Goal: Task Accomplishment & Management: Complete application form

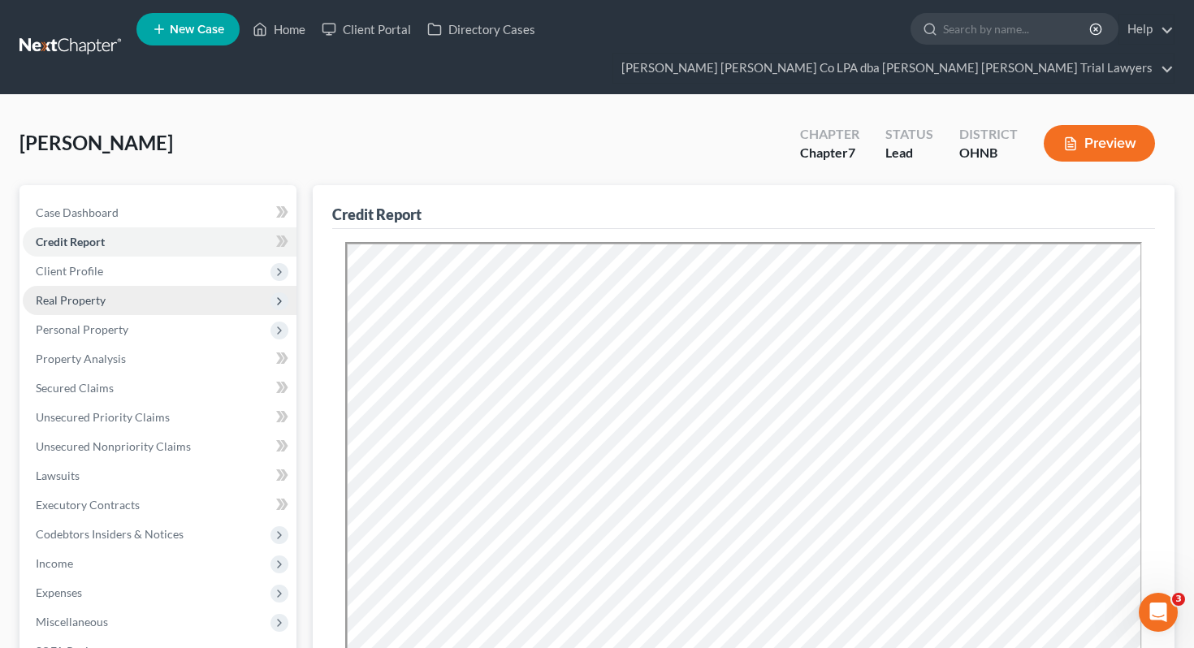
click at [176, 286] on span "Real Property" at bounding box center [160, 300] width 274 height 29
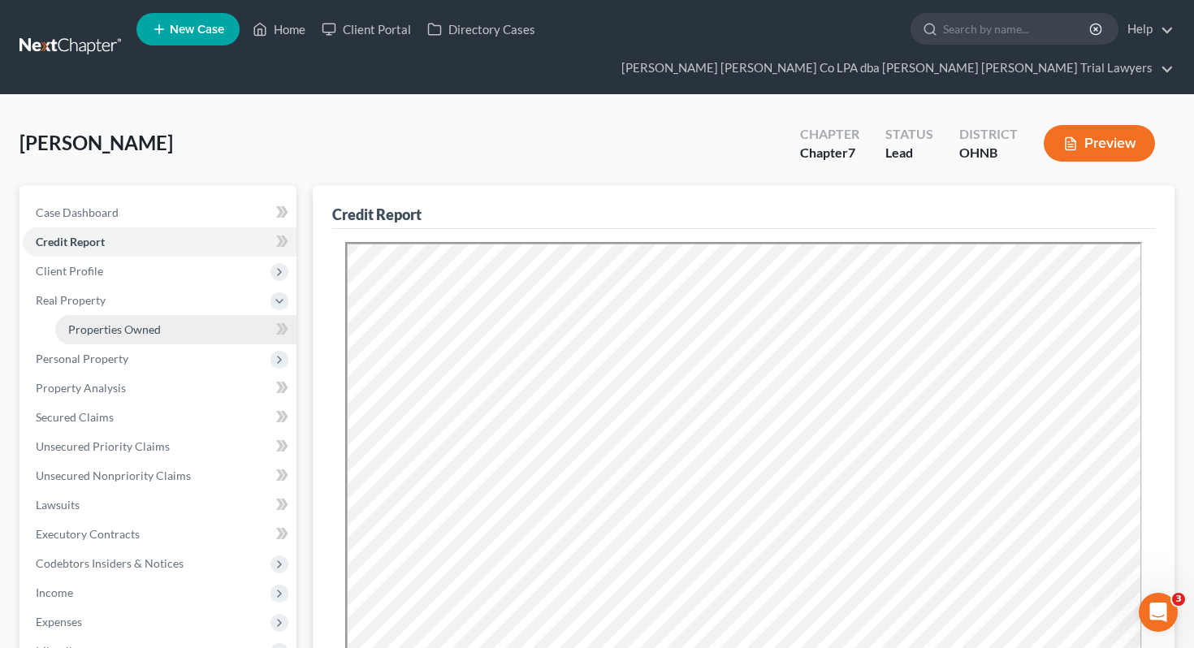
click at [174, 315] on link "Properties Owned" at bounding box center [175, 329] width 241 height 29
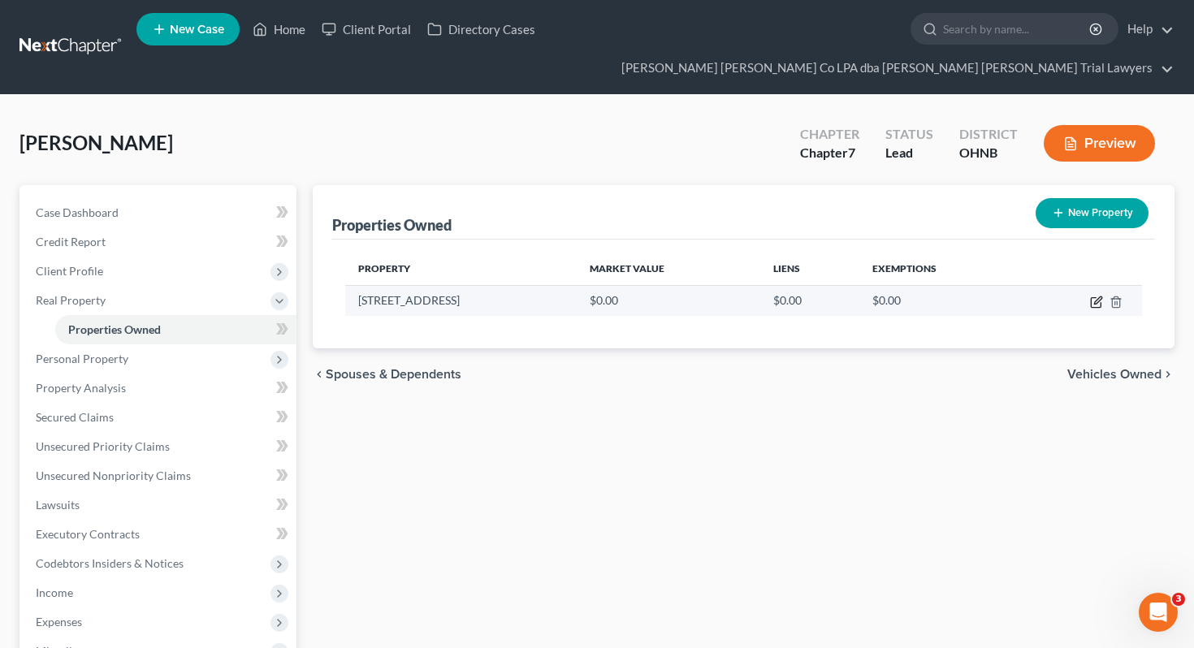
click at [1100, 298] on icon "button" at bounding box center [1096, 303] width 10 height 10
select select "36"
select select "80"
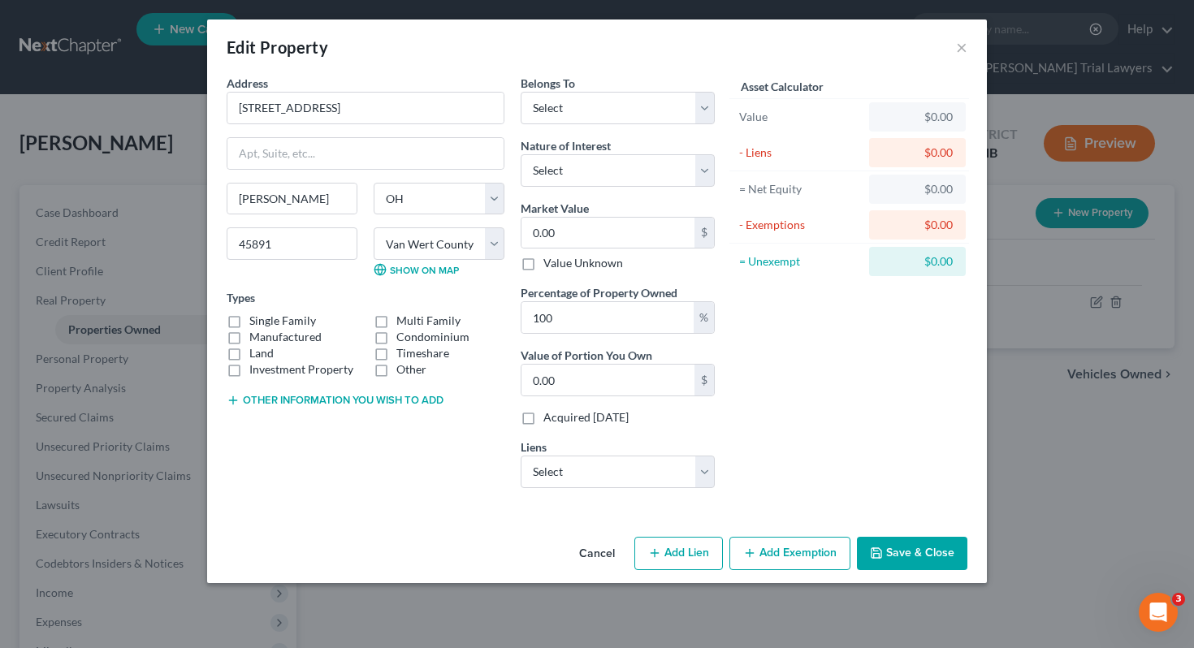
click at [320, 401] on button "Other information you wish to add" at bounding box center [335, 400] width 217 height 13
click at [427, 437] on textarea at bounding box center [366, 438] width 278 height 60
paste textarea "Parcel 12-026404.0000 510 - RESIDENTIAL DWELLING PLATTED Address [STREET_ADDRES…"
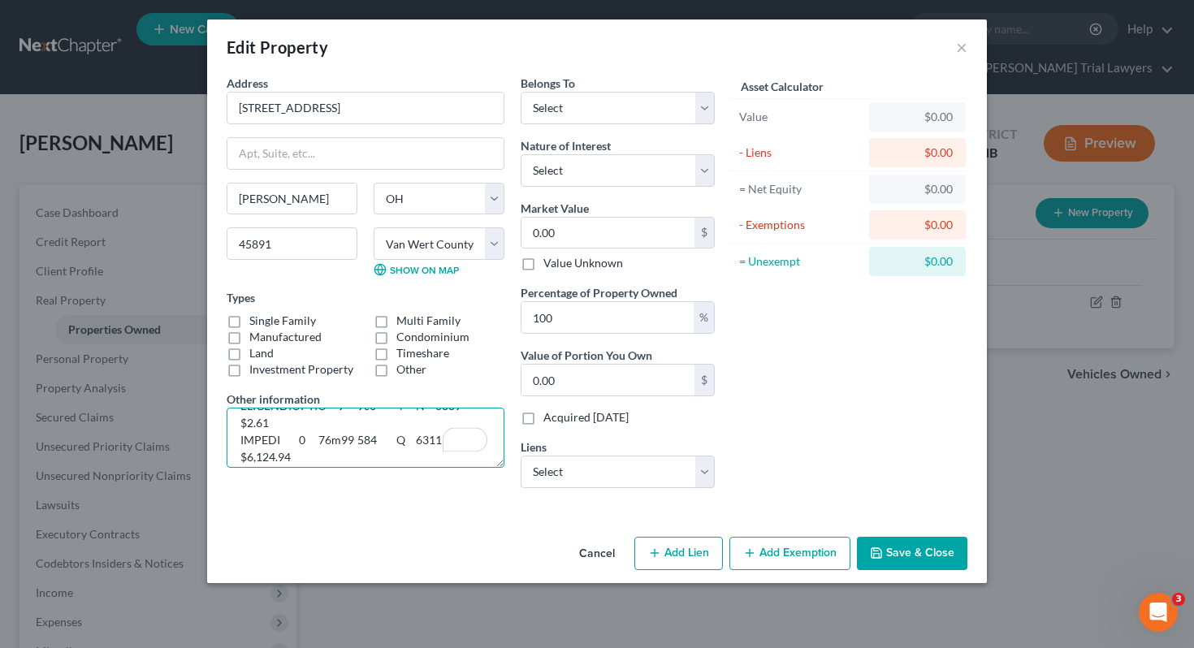
scroll to position [1390, 0]
type textarea "Parcel 12-026404.0000 510 - RESIDENTIAL DWELLING PLATTED Address [STREET_ADDRES…"
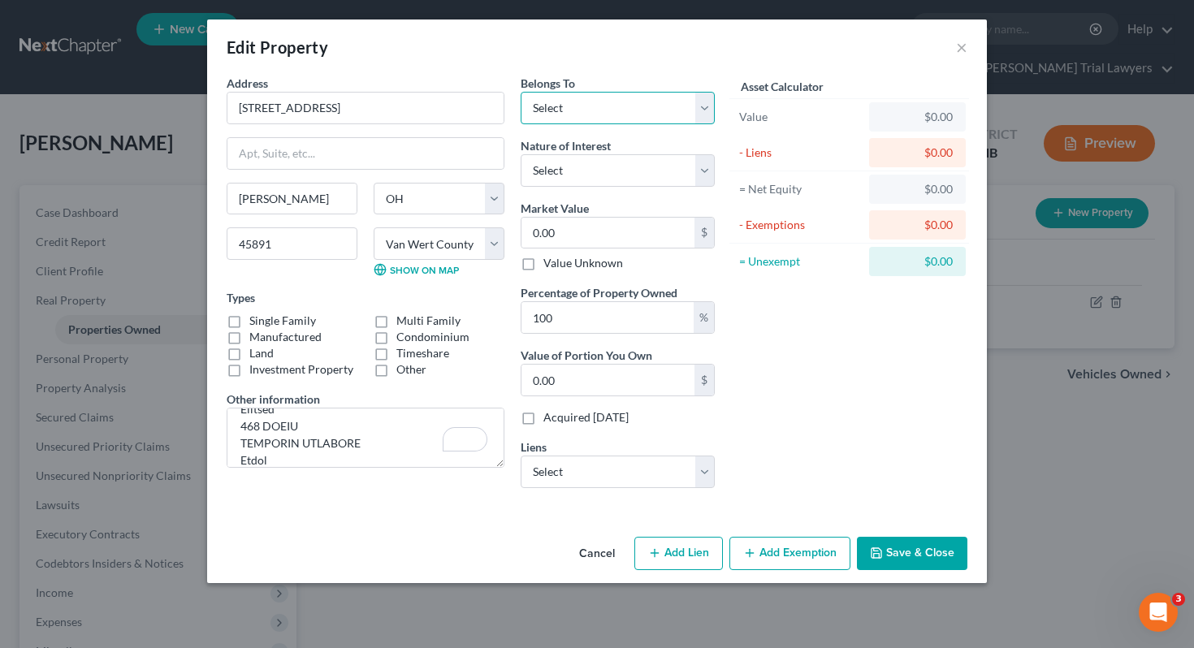
click at [587, 109] on select "Select Debtor 1 Only Debtor 2 Only Debtor 1 And Debtor 2 Only At Least One Of T…" at bounding box center [618, 108] width 194 height 33
select select "2"
click at [592, 234] on input "0.00" at bounding box center [608, 233] width 173 height 31
type input "1"
type input "1.00"
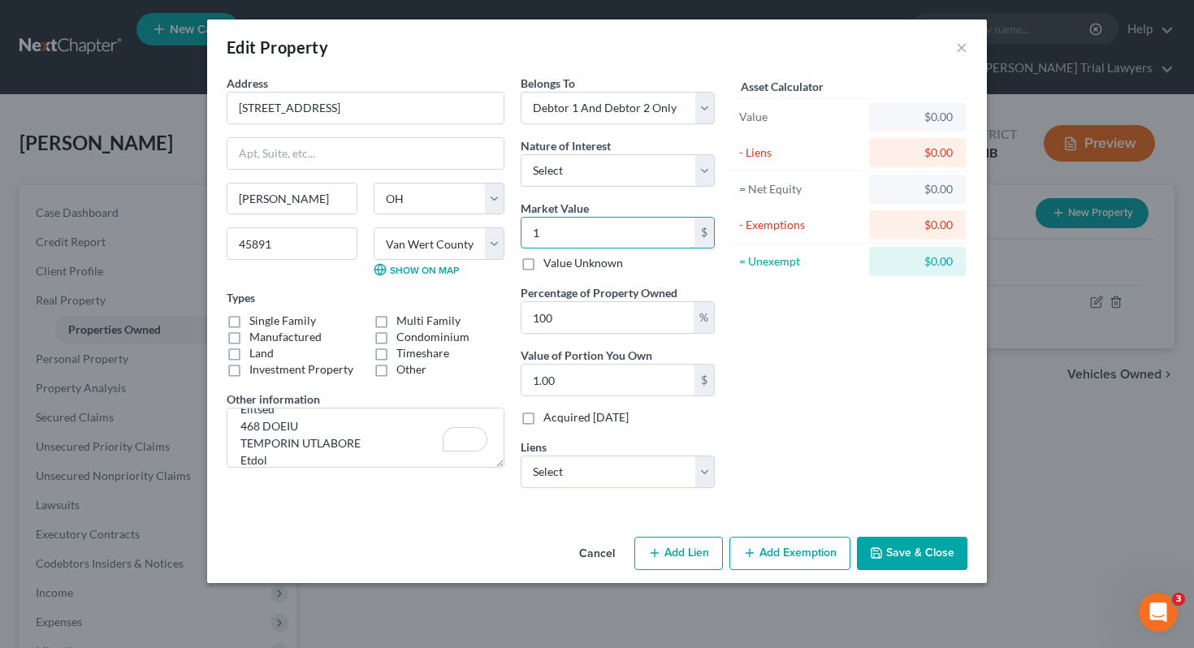
type input "12"
type input "12.00"
type input "121"
type input "121.00"
type input "1215"
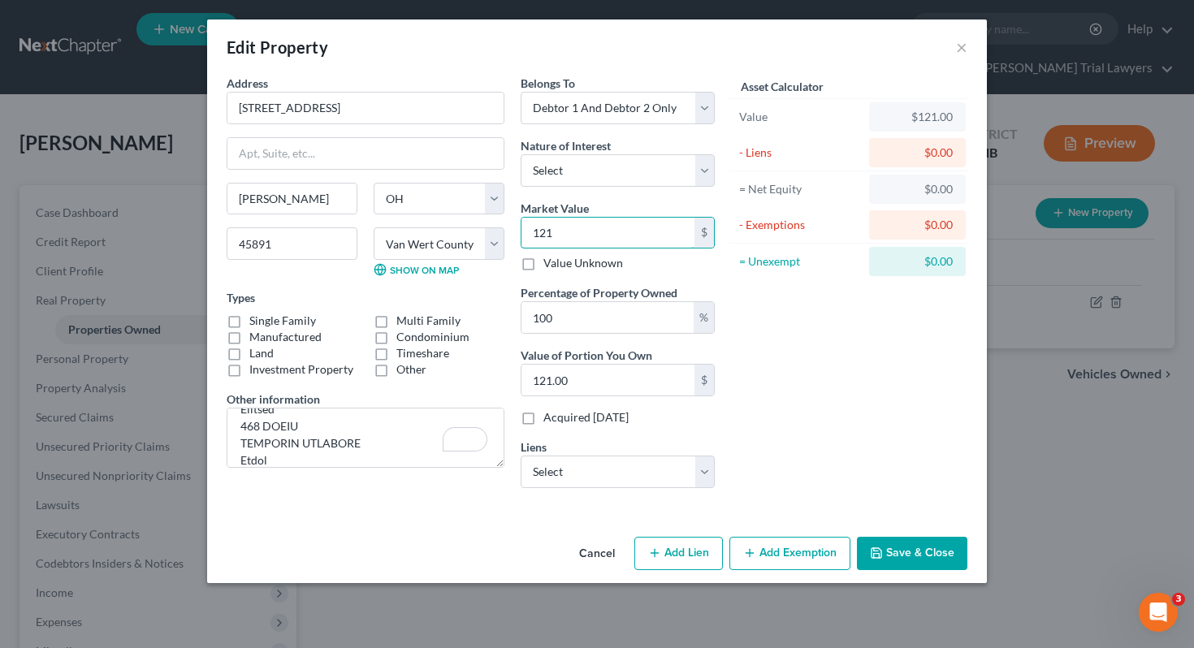
type input "1,215.00"
type input "1,2152"
type input "12,152.00"
type input "1,21520"
type input "121,520.00"
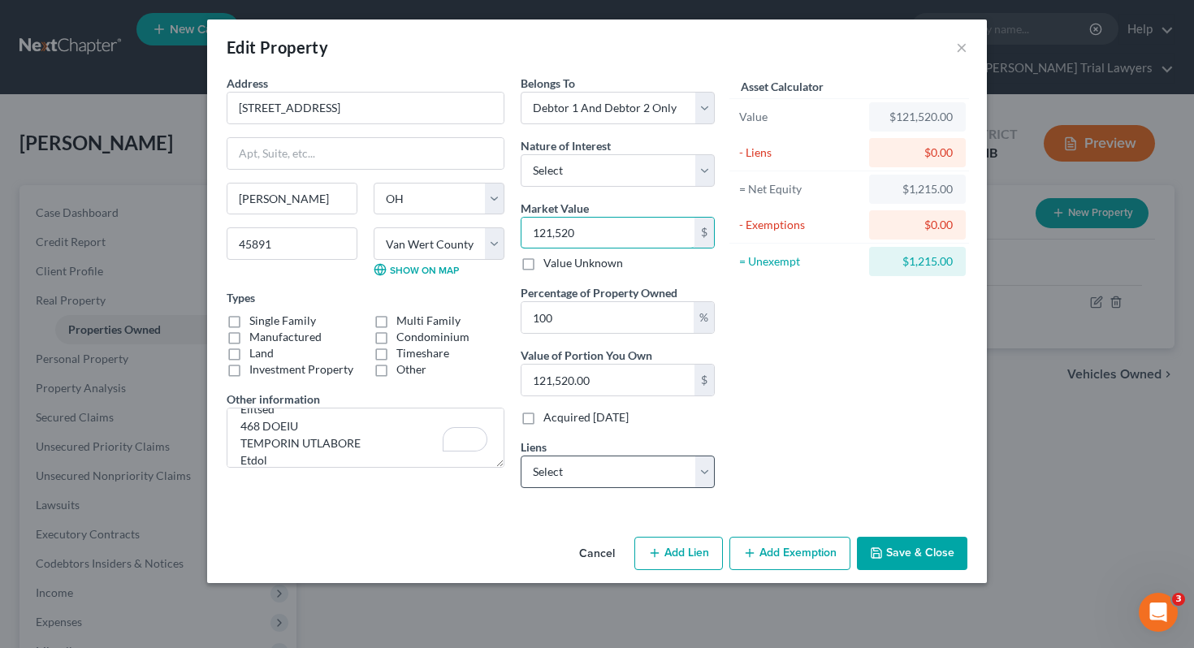
type input "121,520"
click at [568, 478] on select "Select Nr/Sms/Cal - $127,711.00 Cap One Auto - $22,111.00 Prk Ntl Bk - $4,377.00" at bounding box center [618, 472] width 194 height 33
select select "0"
select select
select select "39"
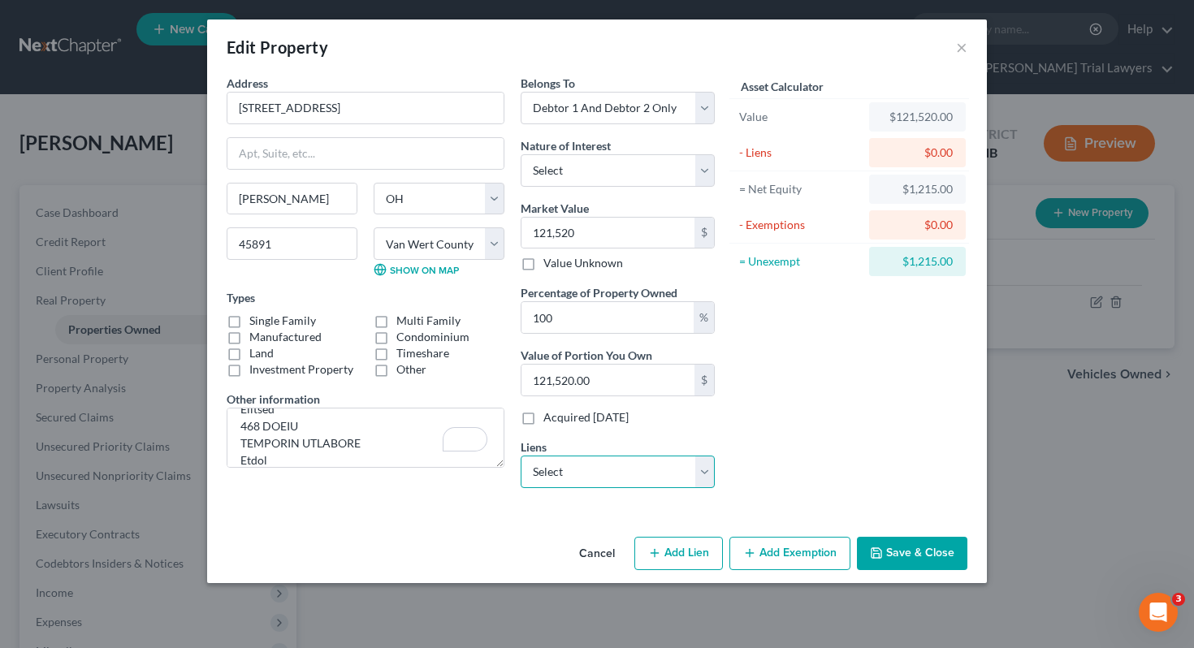
select select "0"
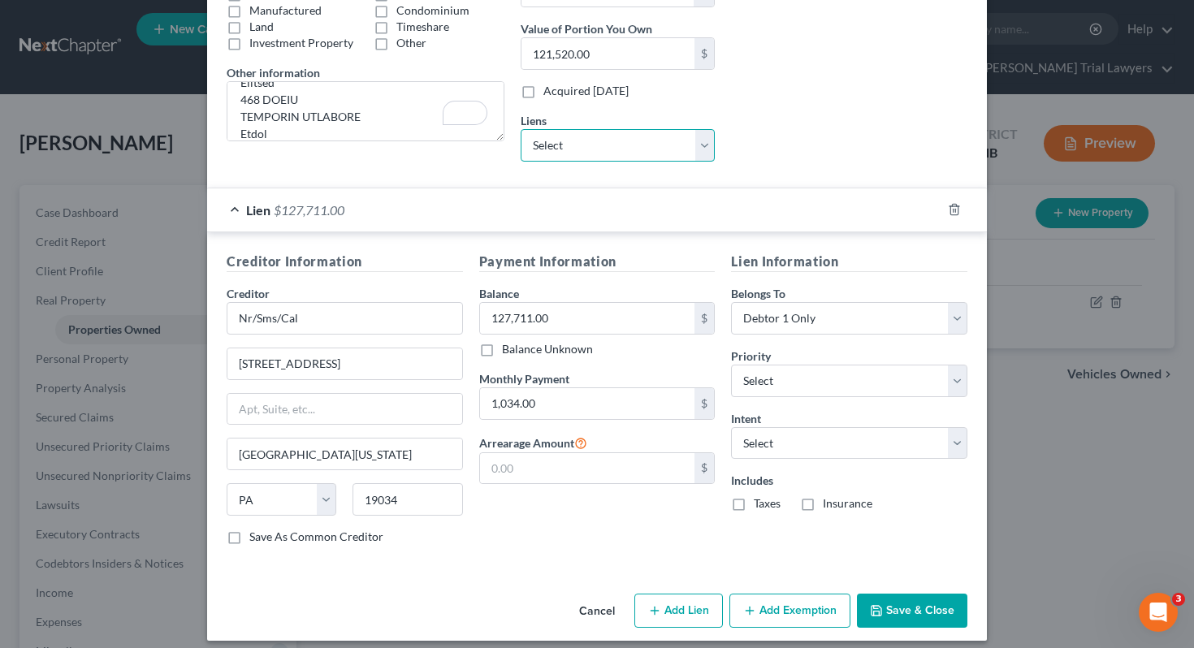
scroll to position [338, 0]
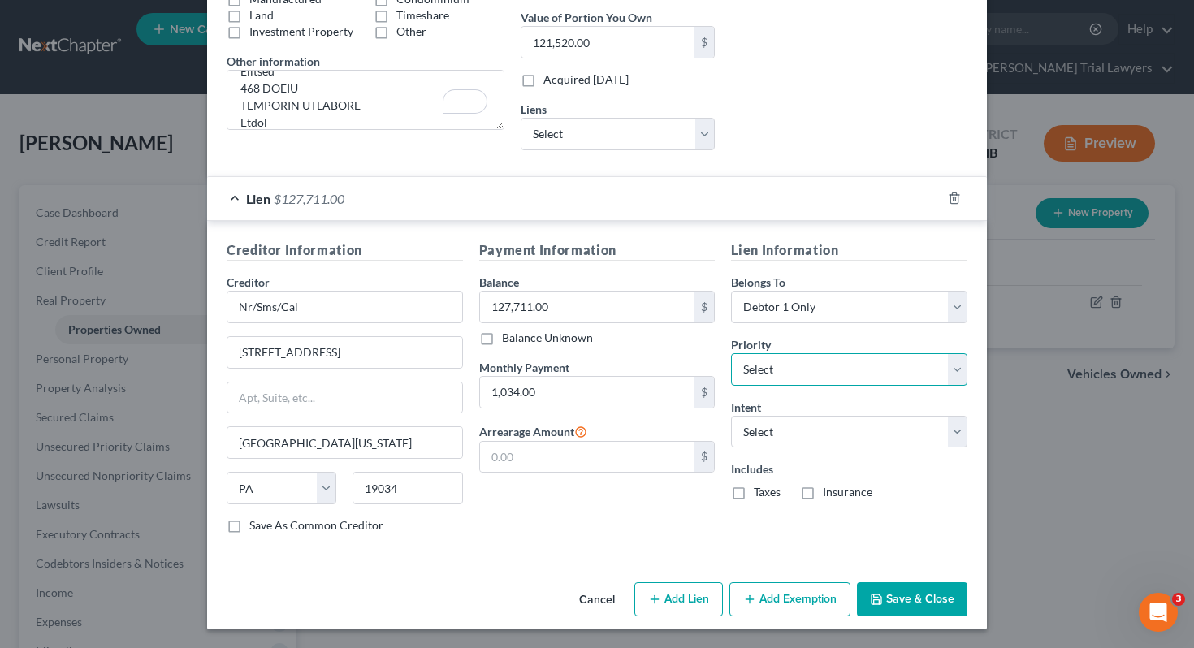
click at [788, 373] on select "Select 1st 2nd 3rd 4th 5th 6th 7th 8th 9th 10th 11th 12th 13th 14th 15th 16th 1…" at bounding box center [849, 369] width 236 height 33
select select "0"
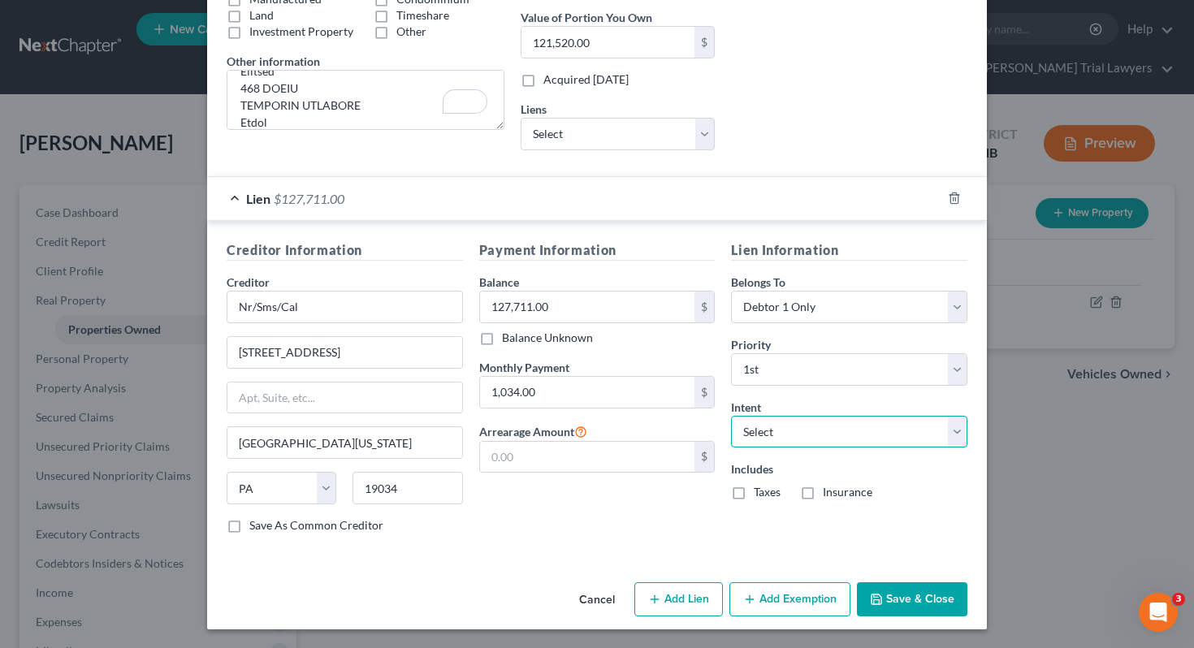
click at [788, 433] on select "Select Surrender Redeem Reaffirm Avoid Other" at bounding box center [849, 432] width 236 height 33
select select "2"
click at [766, 483] on div "Includes Taxes Insurance" at bounding box center [849, 481] width 236 height 40
click at [767, 488] on label "Taxes" at bounding box center [767, 492] width 27 height 16
click at [767, 488] on input "Taxes" at bounding box center [766, 489] width 11 height 11
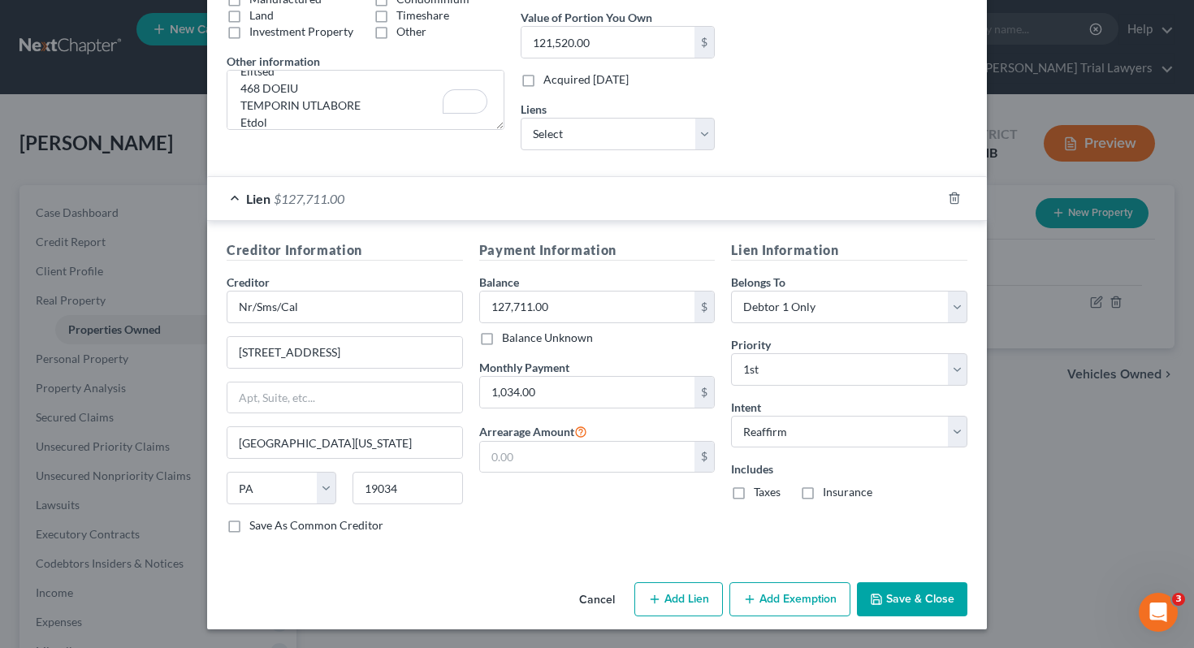
checkbox input "true"
click at [823, 488] on label "Insurance" at bounding box center [848, 492] width 50 height 16
click at [830, 488] on input "Insurance" at bounding box center [835, 489] width 11 height 11
checkbox input "true"
click at [879, 596] on icon "button" at bounding box center [876, 599] width 13 height 13
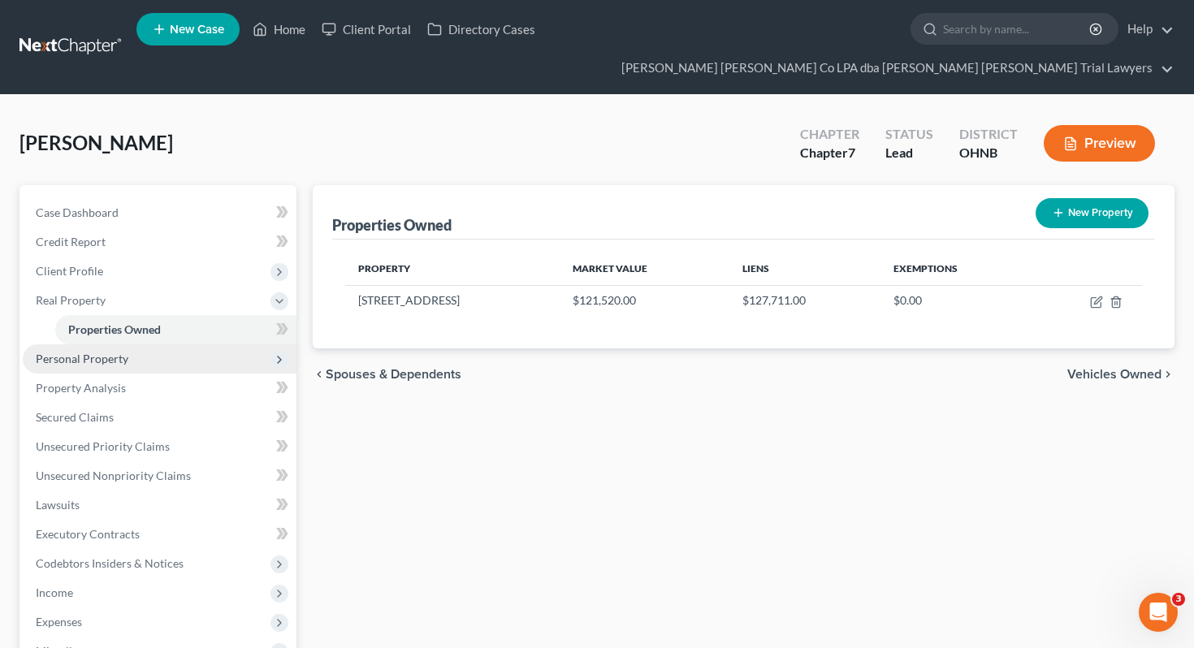
click at [125, 352] on span "Personal Property" at bounding box center [82, 359] width 93 height 14
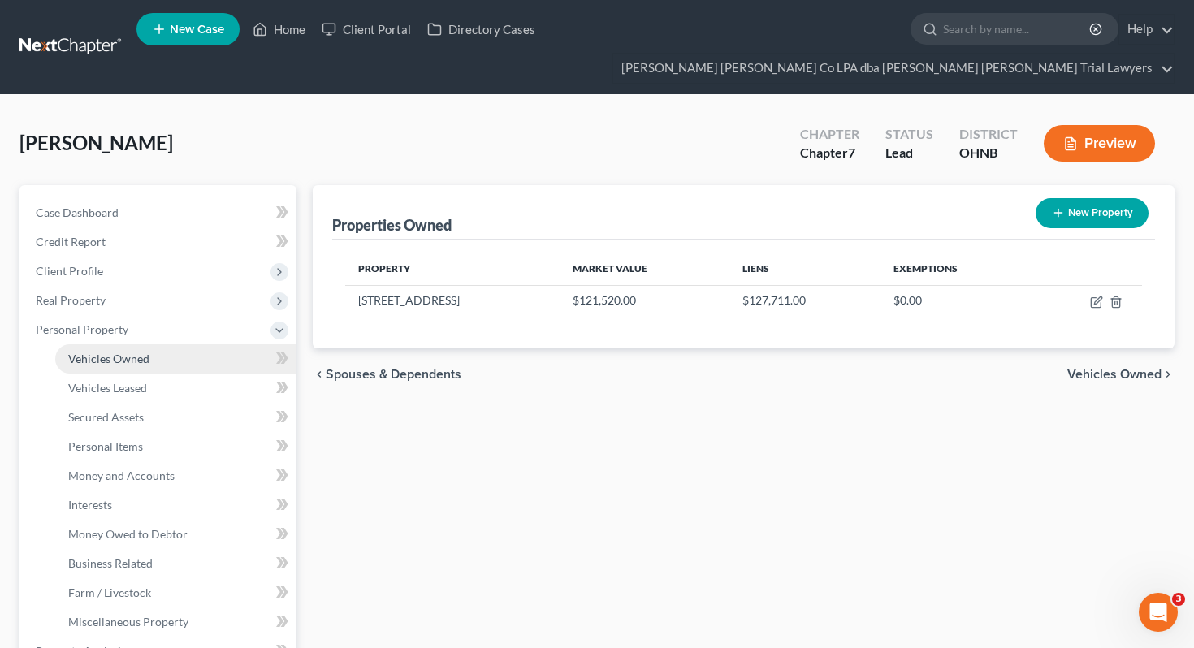
click at [139, 352] on span "Vehicles Owned" at bounding box center [108, 359] width 81 height 14
